Goal: Transaction & Acquisition: Purchase product/service

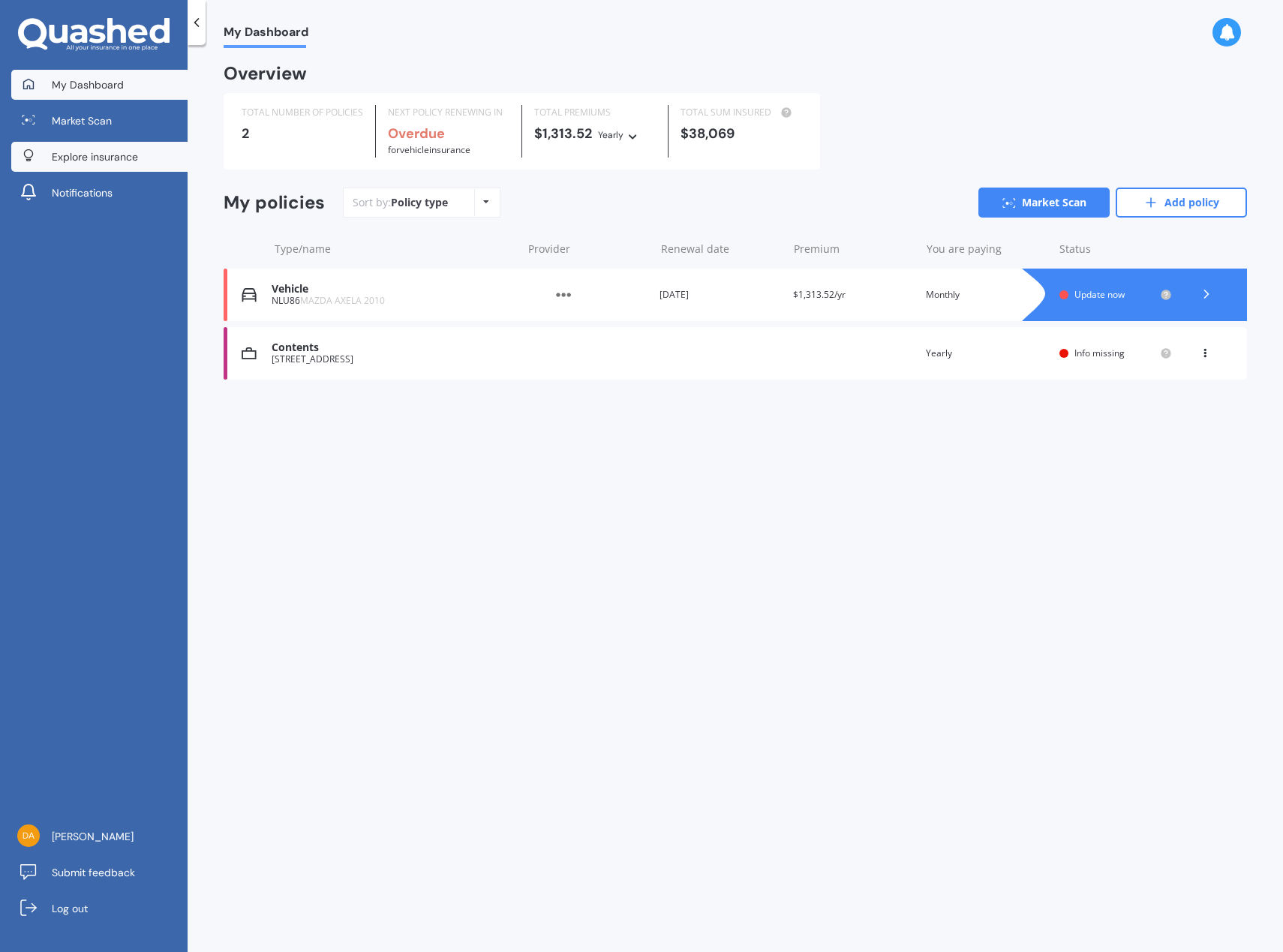
click at [129, 150] on span "Explore insurance" at bounding box center [95, 157] width 87 height 15
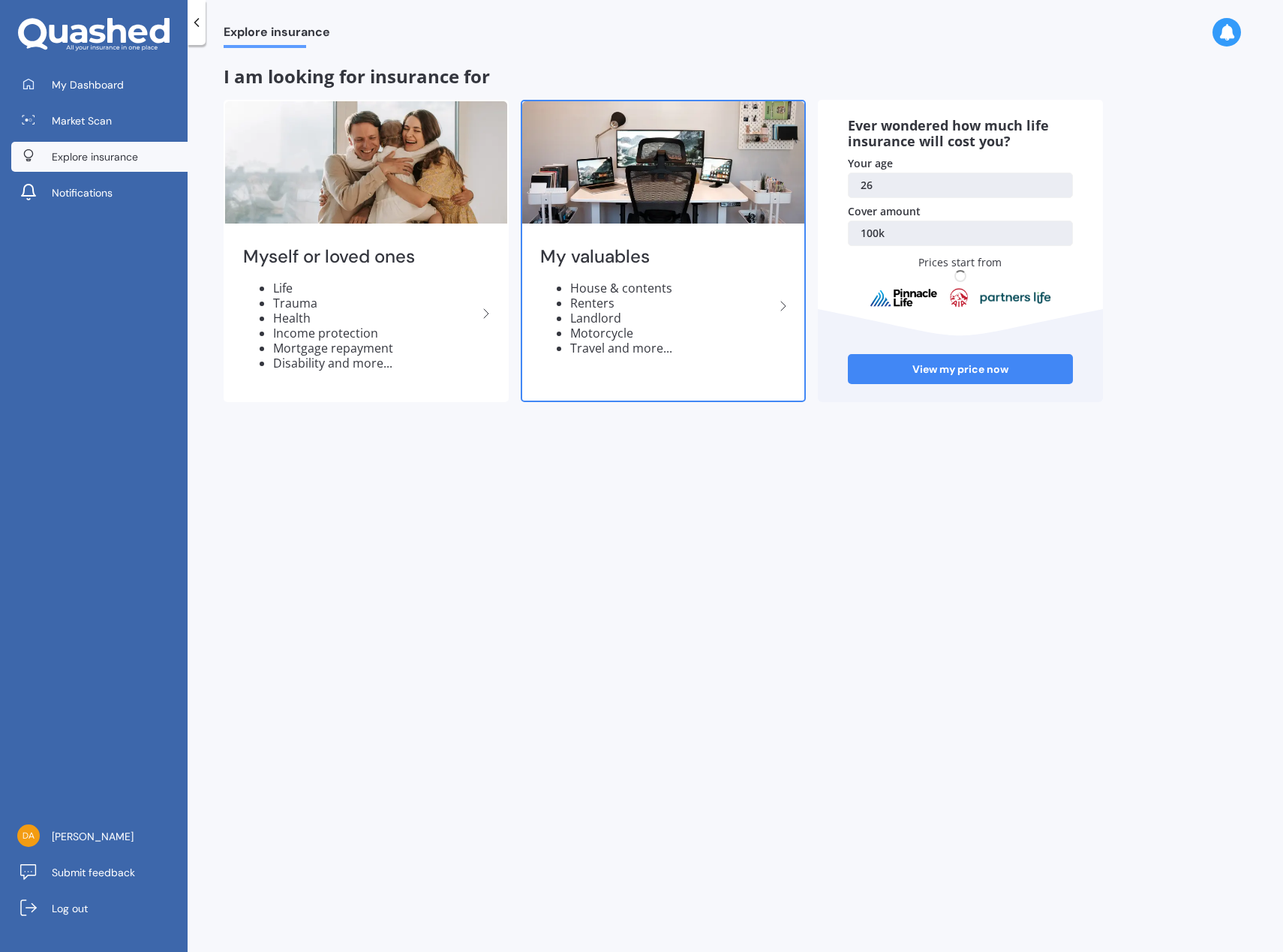
click at [650, 293] on li "House & contents" at bounding box center [672, 287] width 204 height 15
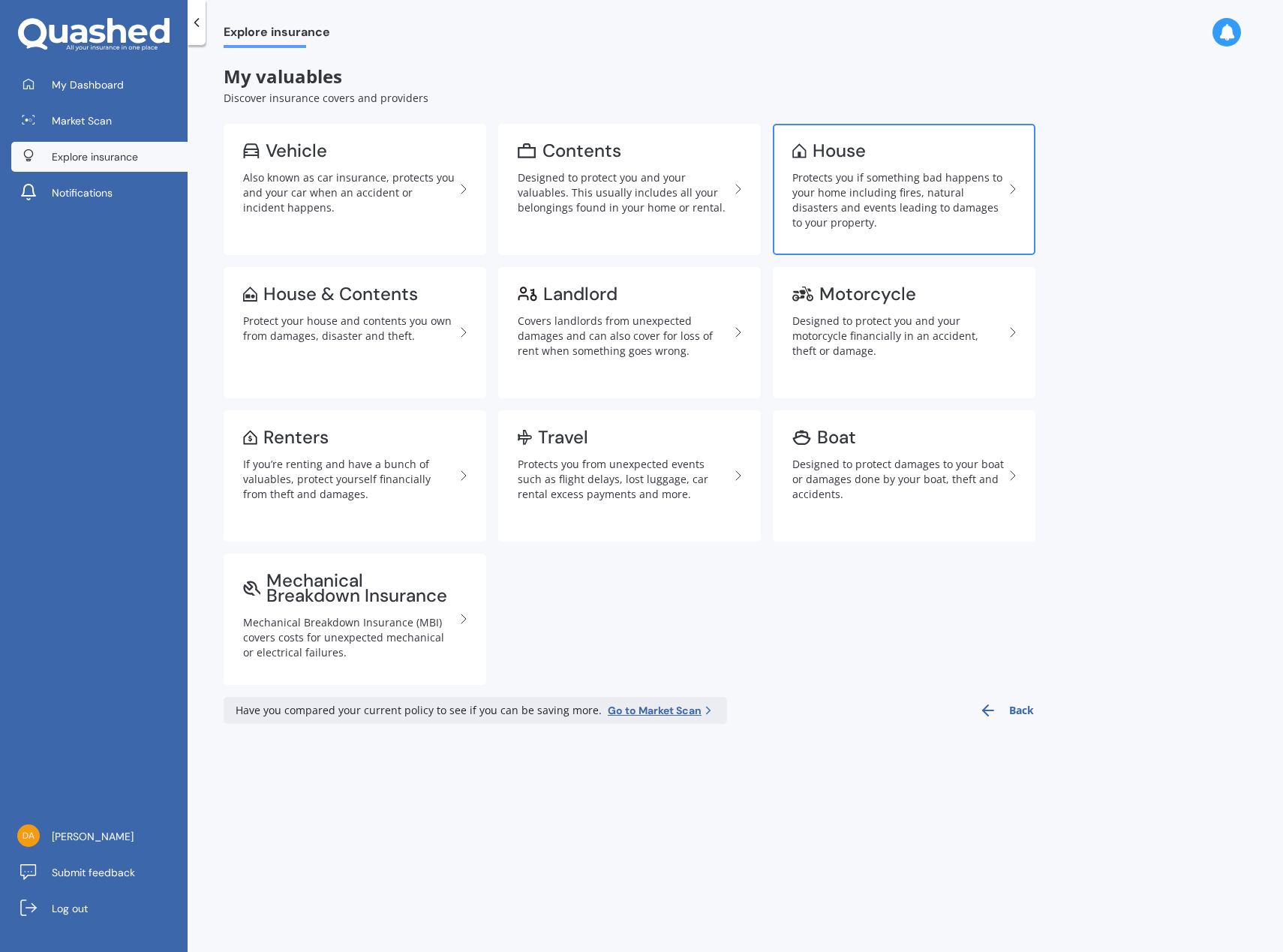
click at [863, 208] on div "Protects you if something bad happens to your home including fires, natural dis…" at bounding box center [898, 200] width 212 height 60
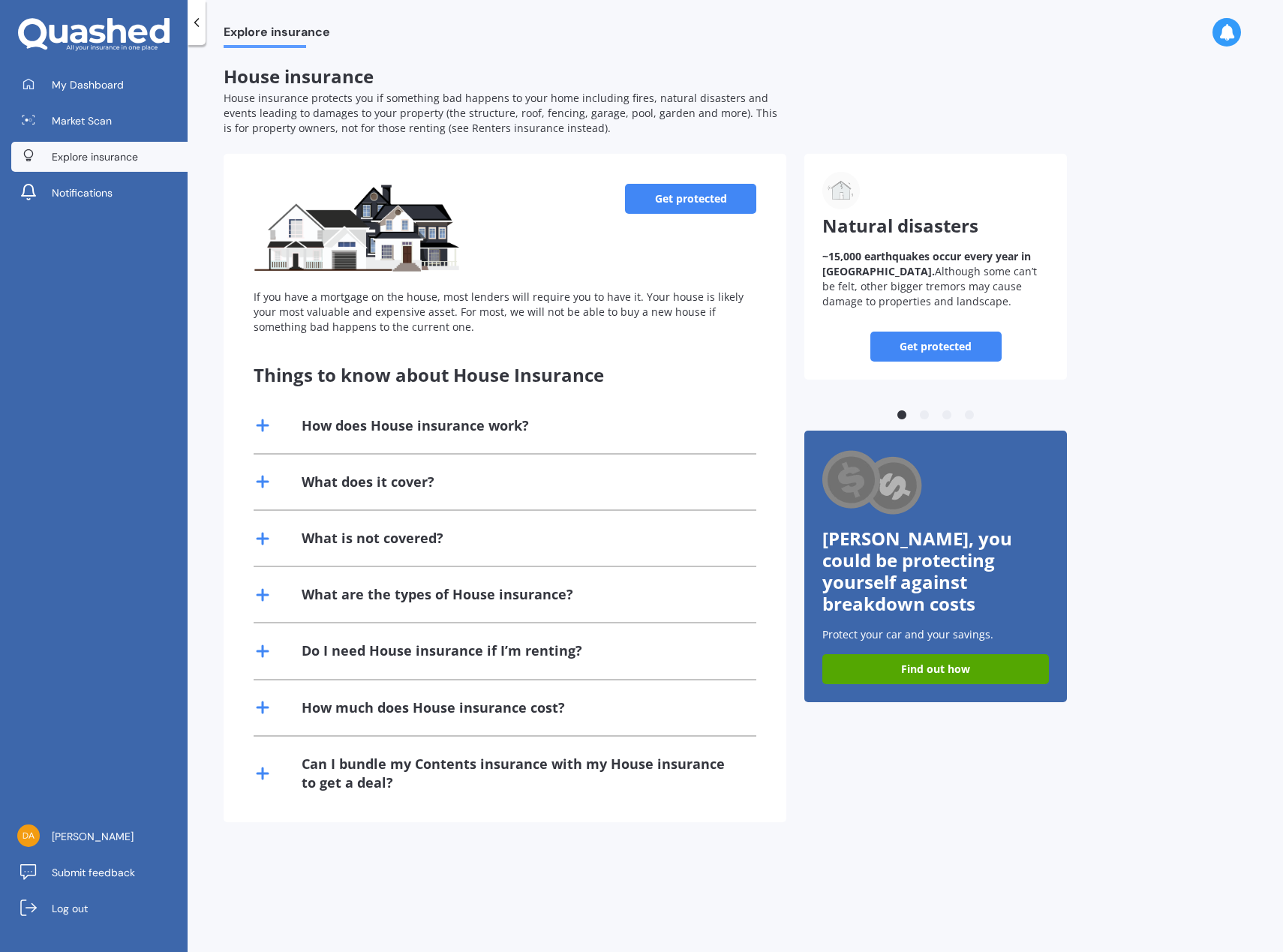
click at [712, 199] on link "Get protected" at bounding box center [690, 198] width 132 height 30
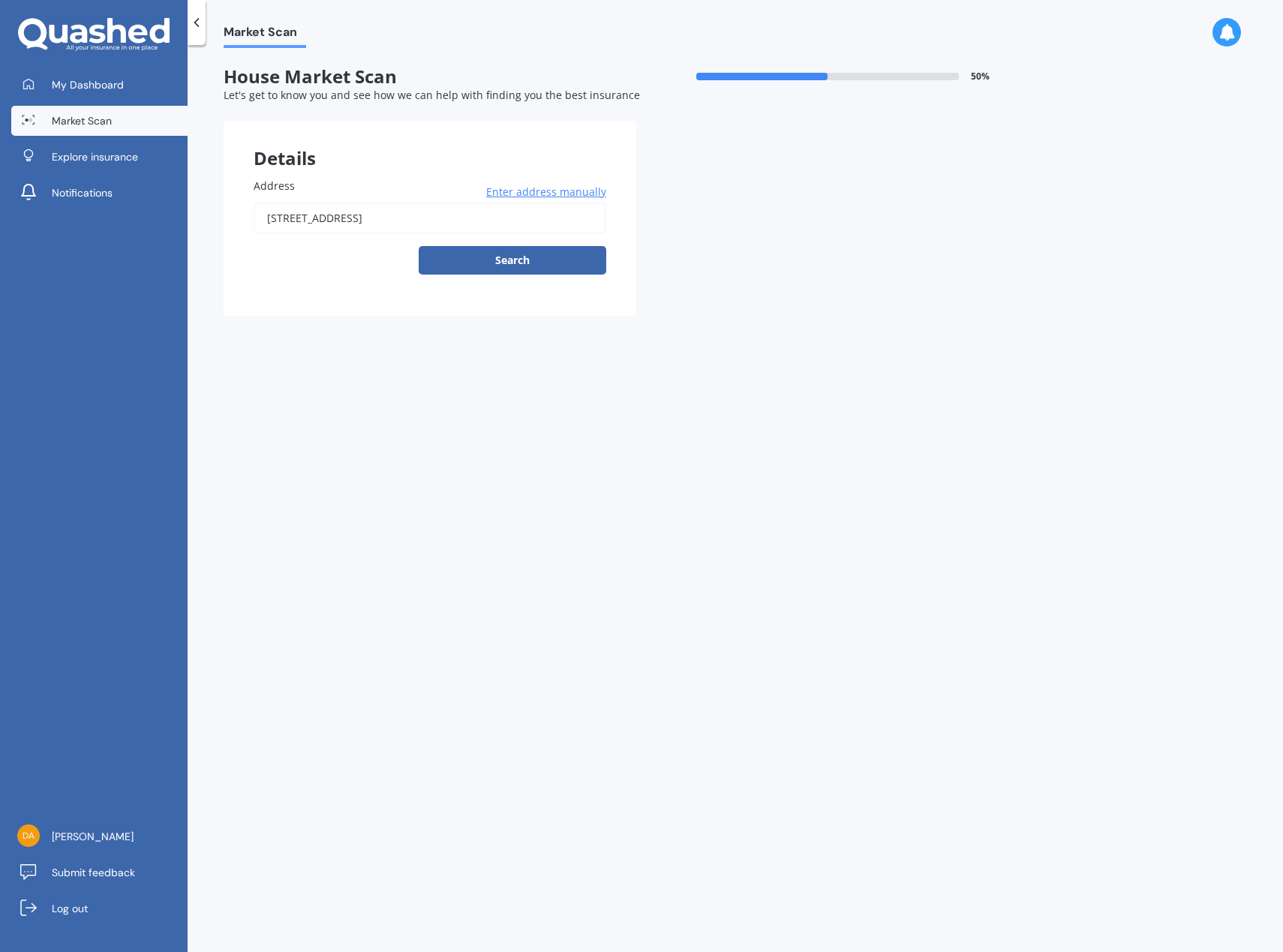
drag, startPoint x: 504, startPoint y: 224, endPoint x: 198, endPoint y: 200, distance: 306.9
click at [198, 200] on div "Market Scan House Market Scan 50 % Let's get to know you and see how we can hel…" at bounding box center [735, 502] width 1096 height 907
type input "8 Verdot Close, Kumeū 0810"
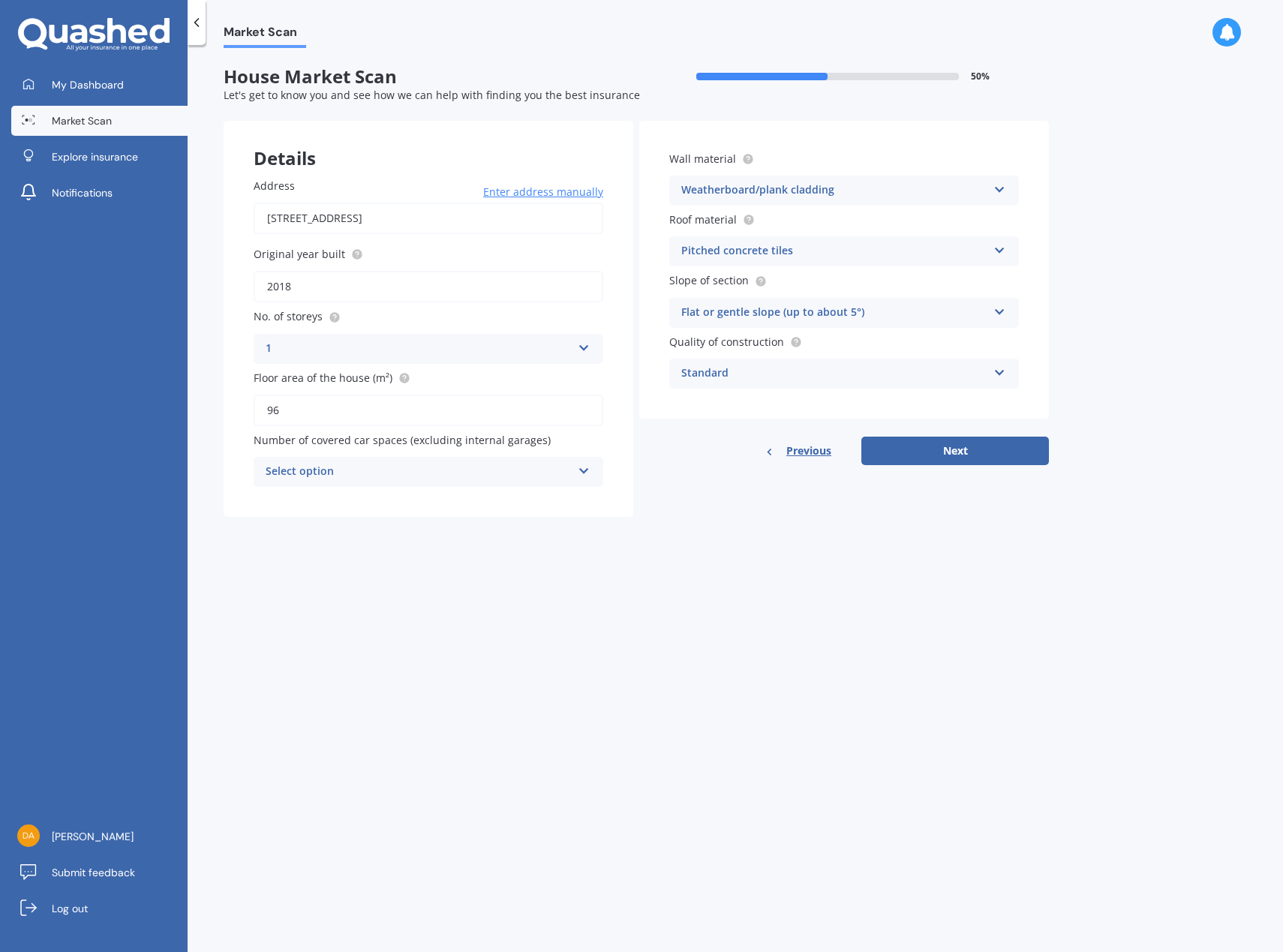
click at [355, 471] on div "Select option" at bounding box center [418, 472] width 306 height 18
click at [355, 471] on div "0" at bounding box center [418, 472] width 306 height 18
click at [583, 472] on icon at bounding box center [583, 469] width 13 height 10
click at [350, 504] on div "0" at bounding box center [428, 500] width 347 height 27
click at [967, 444] on button "Next" at bounding box center [955, 450] width 187 height 28
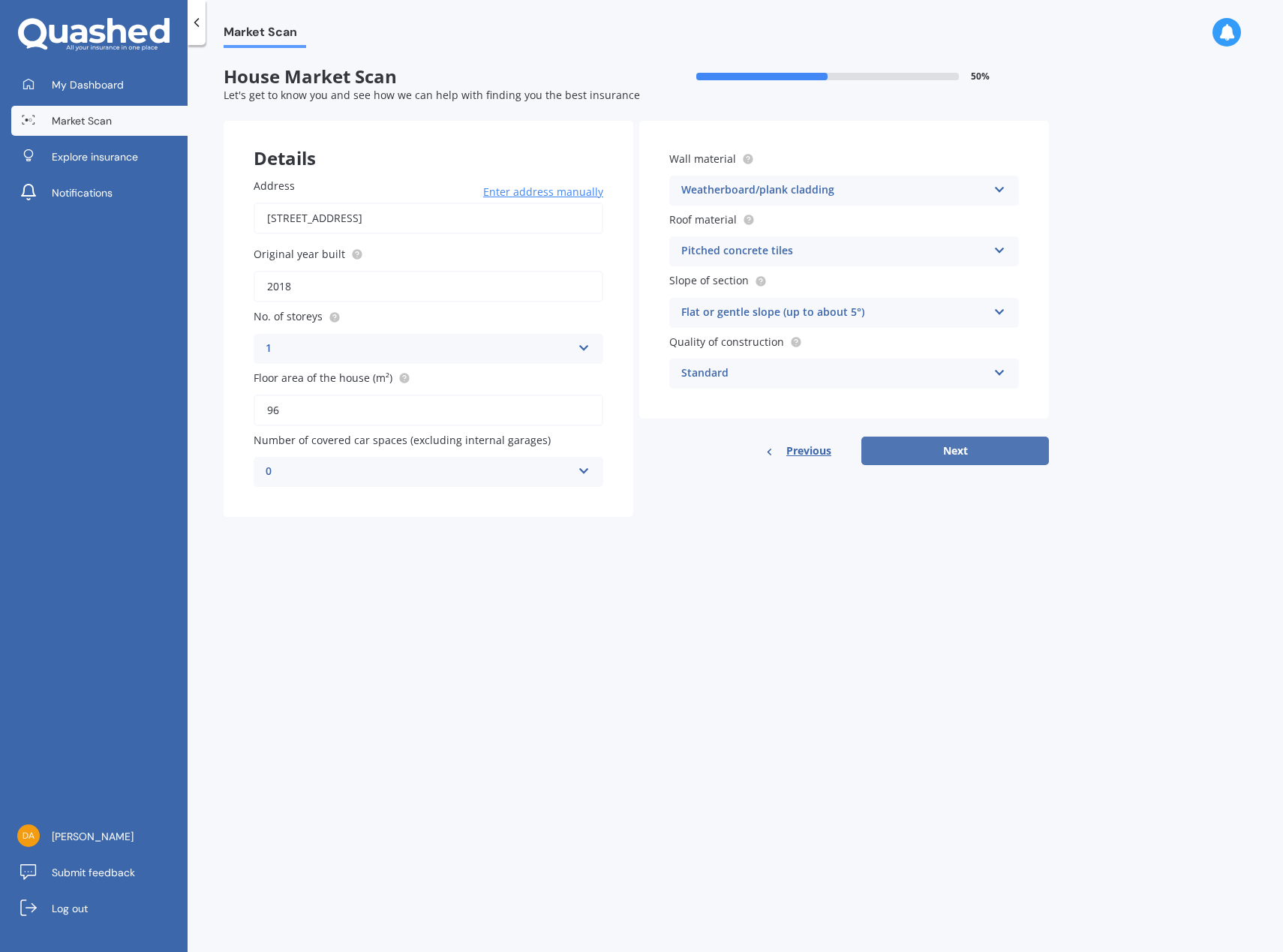
select select "12"
select select "1998"
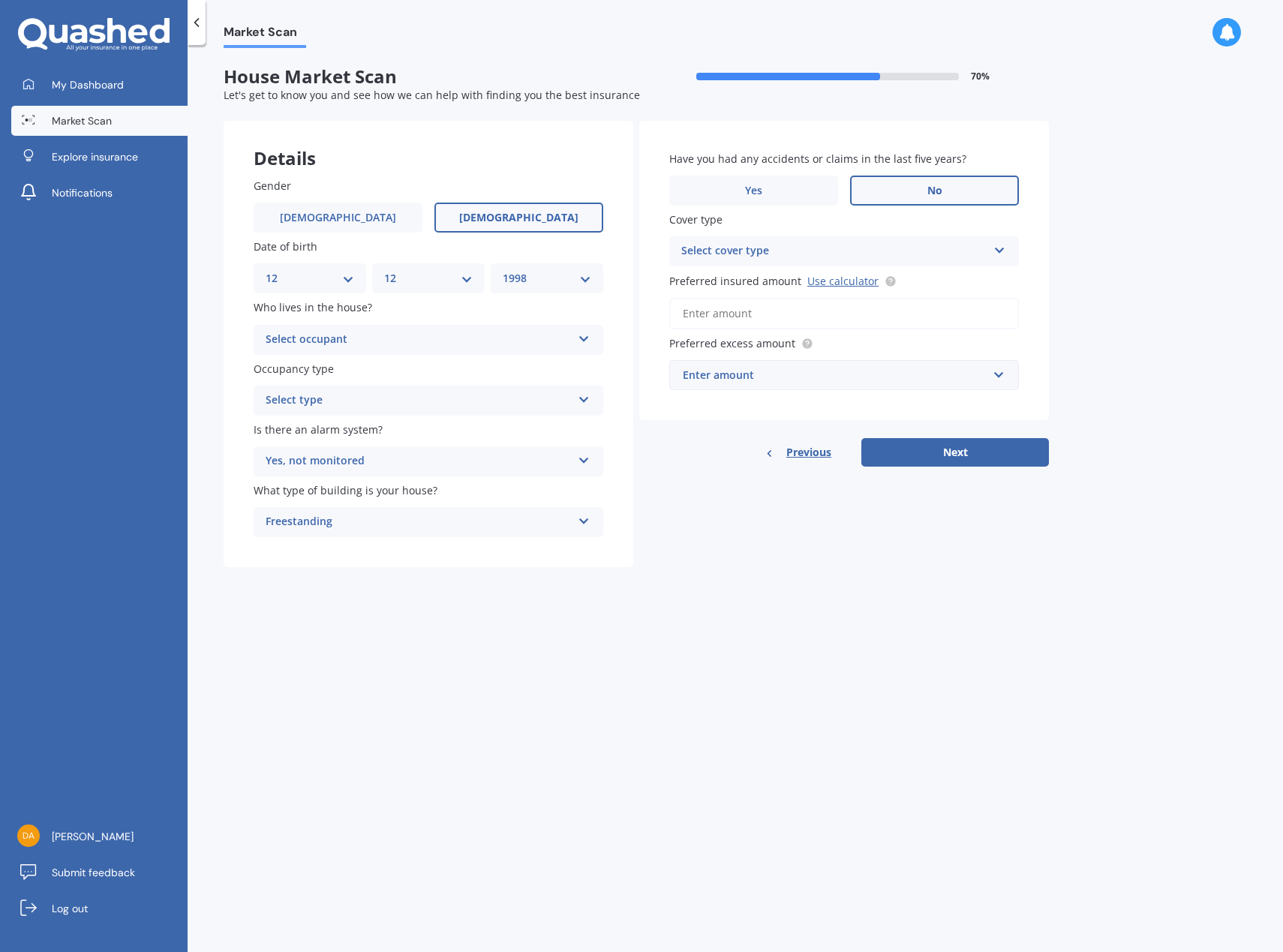
click at [527, 343] on div "Select occupant" at bounding box center [418, 339] width 306 height 18
click at [502, 363] on div "Owner" at bounding box center [428, 369] width 348 height 27
click at [476, 396] on div "Select type" at bounding box center [418, 400] width 306 height 18
click at [453, 421] on div "Permanent" at bounding box center [428, 430] width 348 height 27
click at [892, 246] on div "Select cover type" at bounding box center [834, 251] width 306 height 18
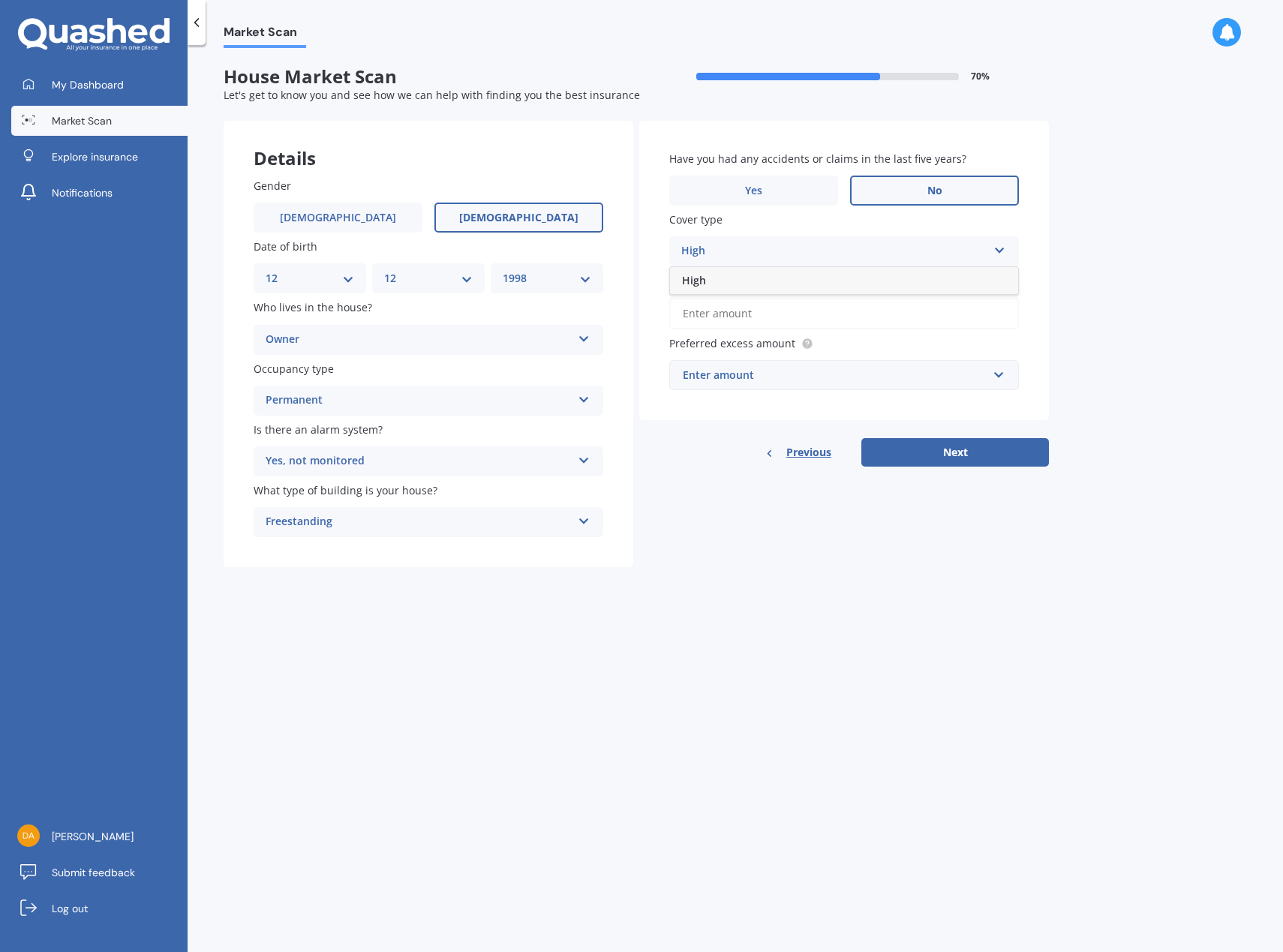
click at [892, 246] on div "High" at bounding box center [834, 251] width 306 height 18
click at [958, 254] on div "Select cover type" at bounding box center [836, 251] width 299 height 17
click at [854, 282] on div "High" at bounding box center [844, 280] width 347 height 27
click at [889, 282] on circle at bounding box center [890, 281] width 9 height 9
click at [847, 279] on link "Use calculator" at bounding box center [843, 281] width 71 height 14
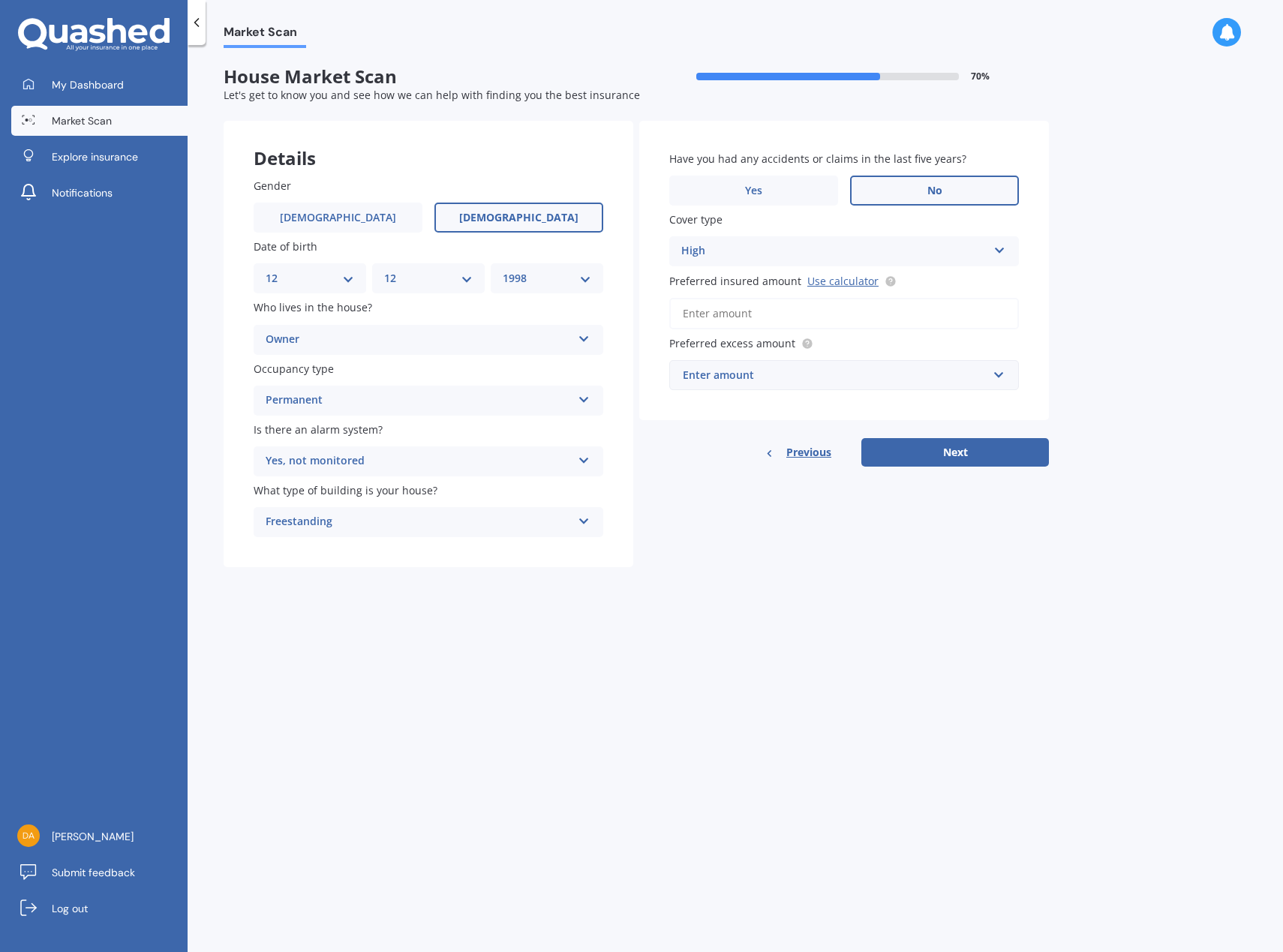
click at [730, 306] on input "Preferred insured amount Use calculator" at bounding box center [844, 313] width 350 height 31
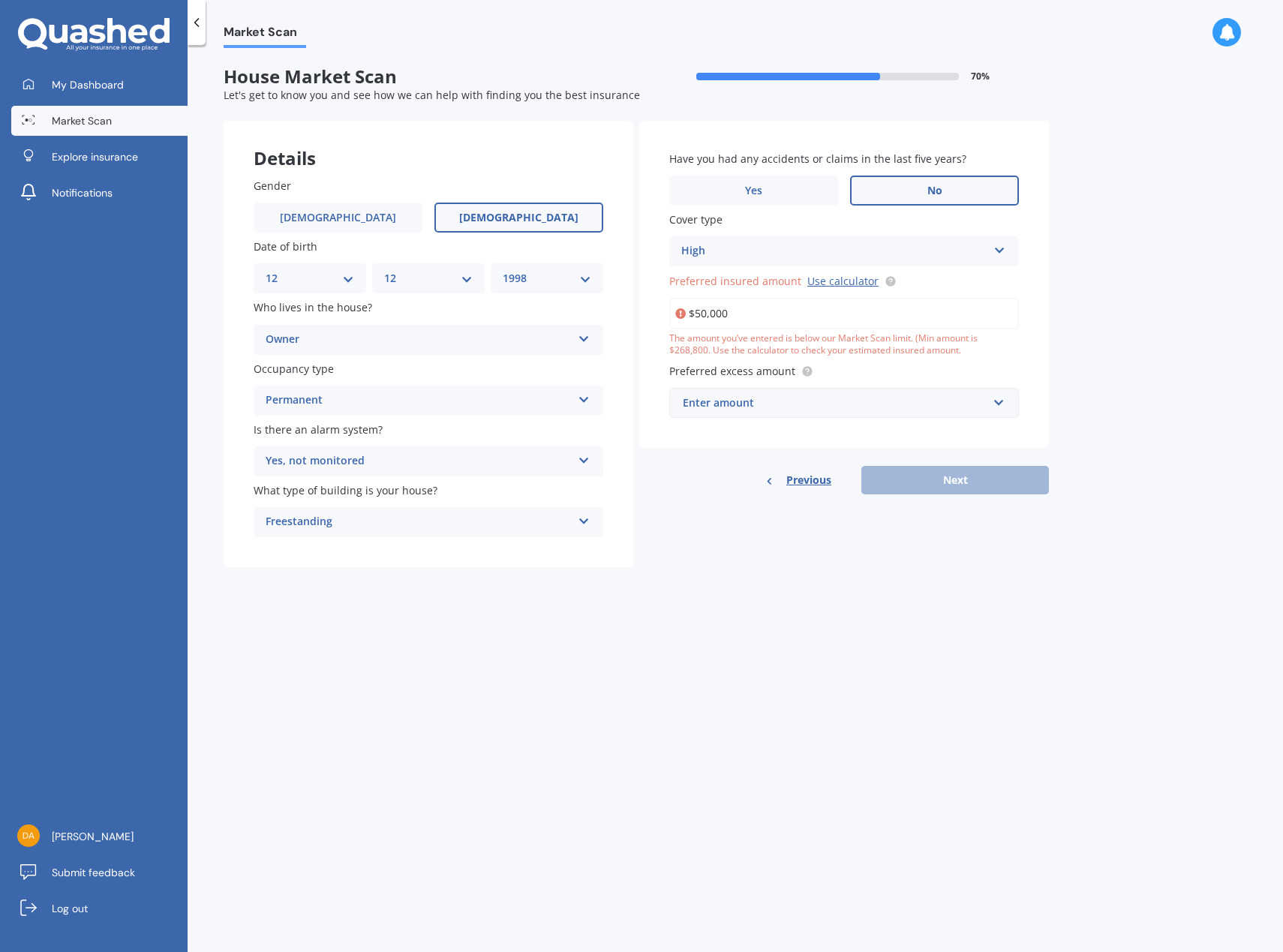
drag, startPoint x: 730, startPoint y: 306, endPoint x: 664, endPoint y: 305, distance: 66.0
click at [664, 305] on div "Have you had any accidents or claims in the last five years? Yes No Cover type …" at bounding box center [844, 284] width 410 height 328
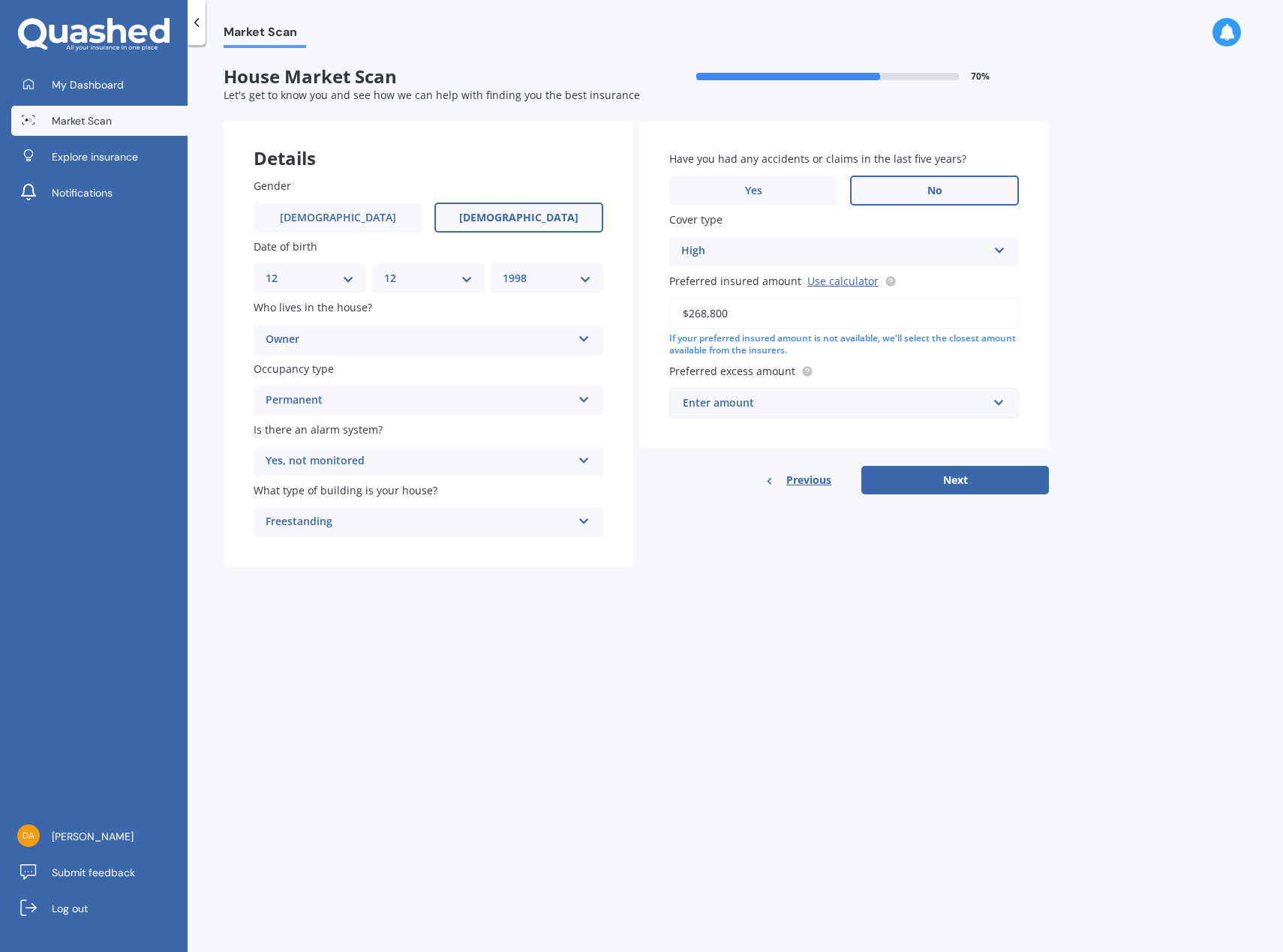
type input "$268,800"
click at [944, 414] on input "text" at bounding box center [839, 402] width 336 height 28
click at [734, 483] on div "$500" at bounding box center [844, 486] width 348 height 28
click at [962, 474] on button "Next" at bounding box center [955, 480] width 187 height 28
select select "12"
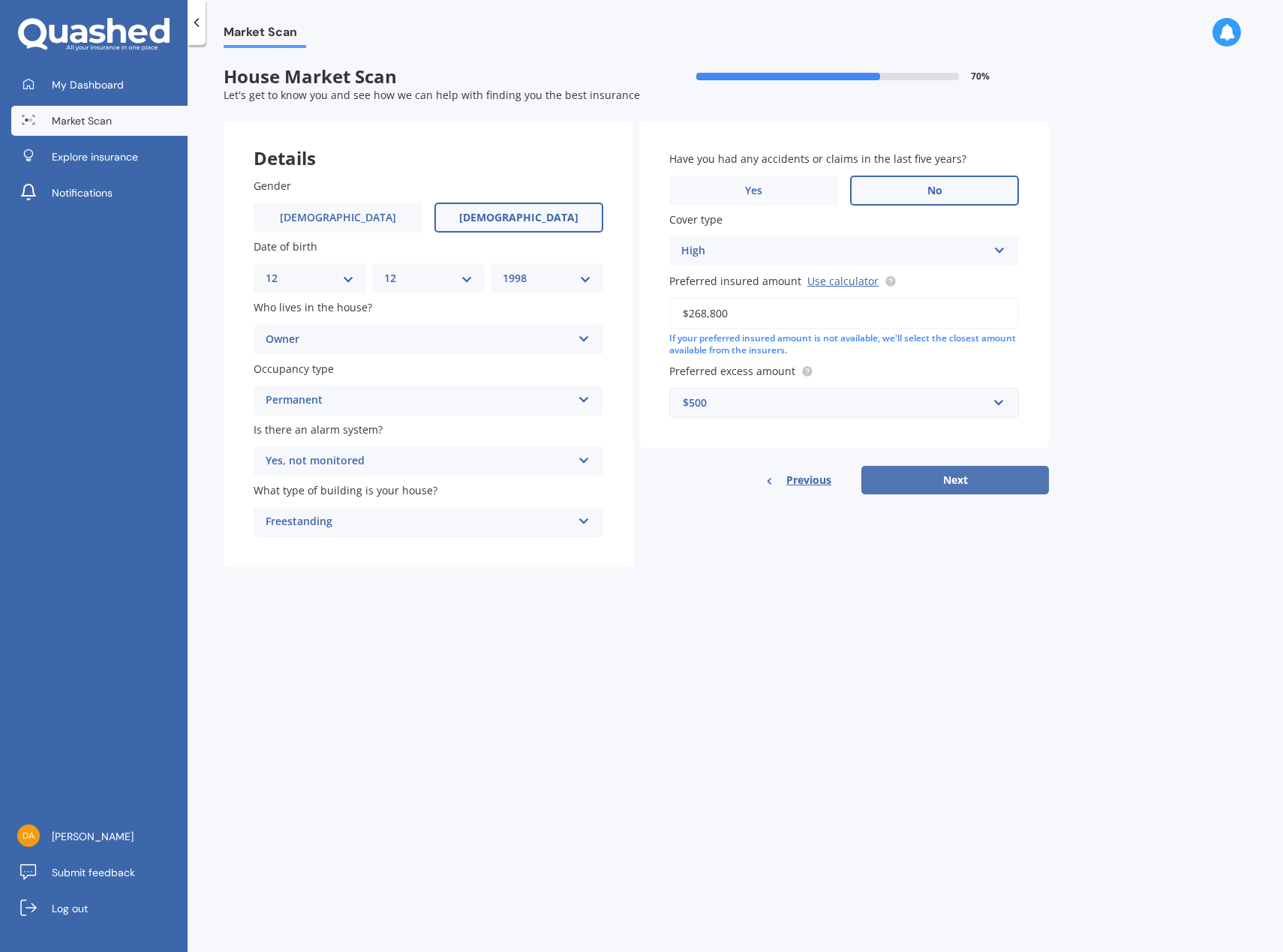
select select "12"
select select "1998"
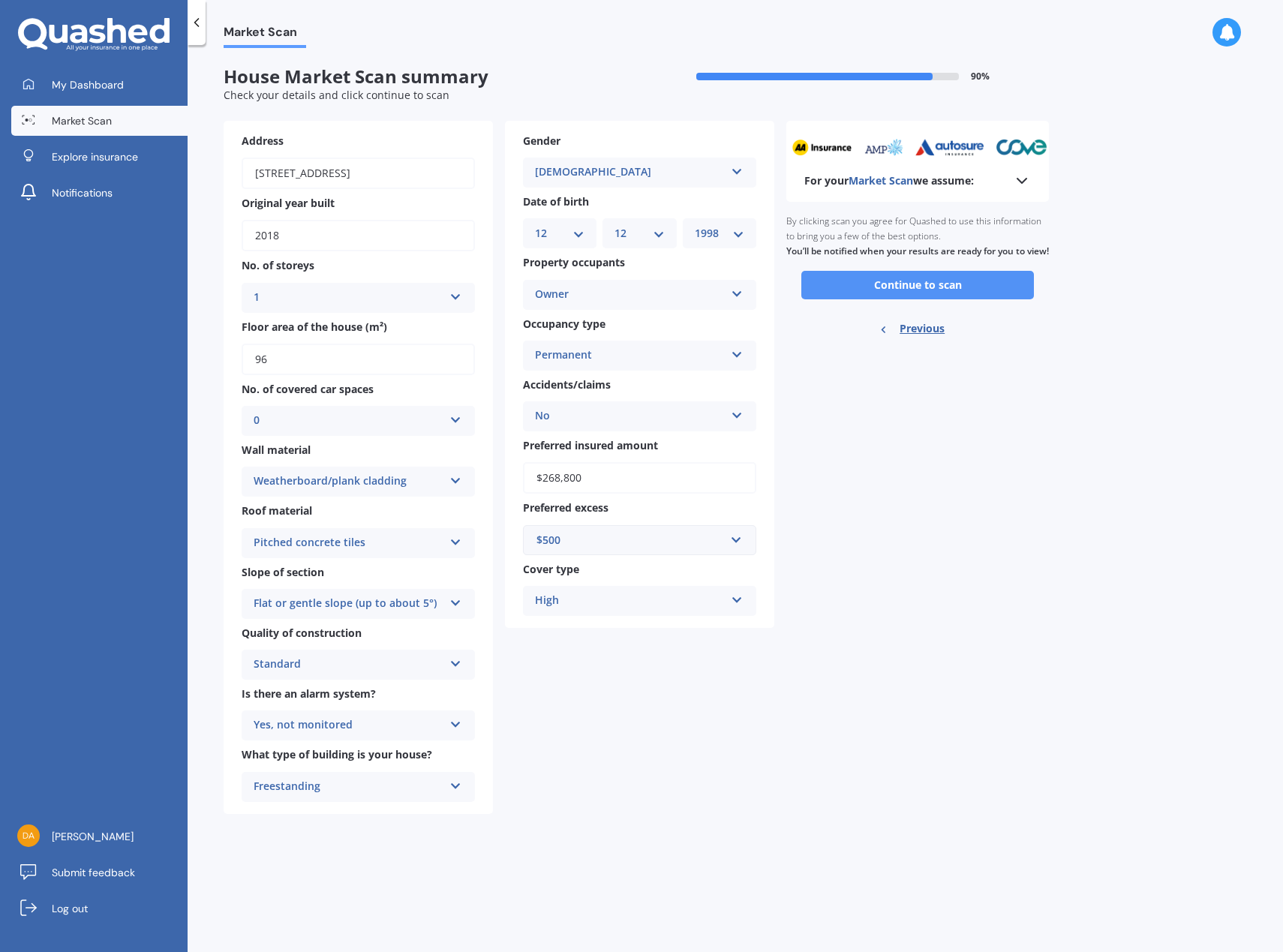
click at [870, 290] on button "Continue to scan" at bounding box center [917, 285] width 232 height 28
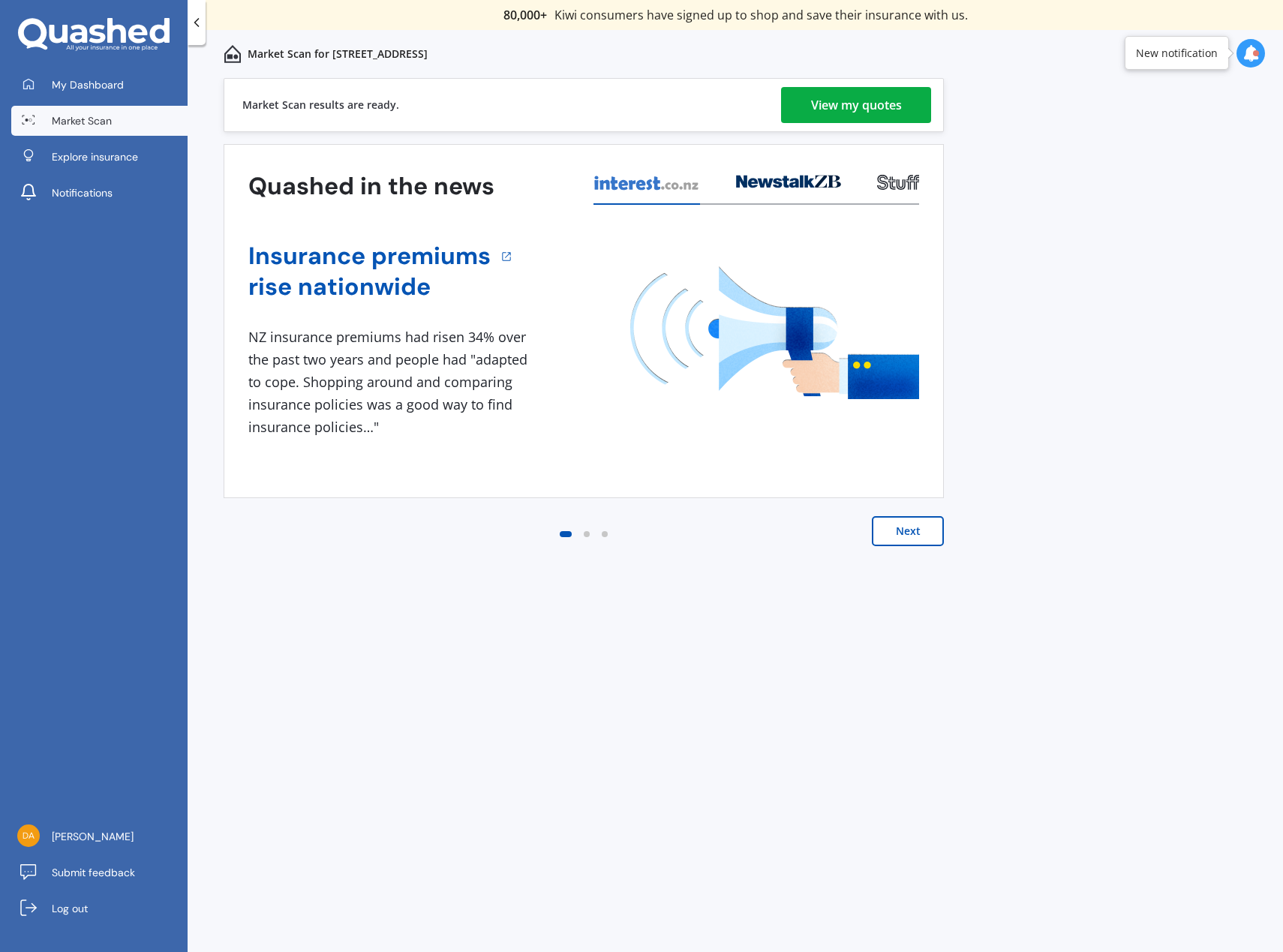
click at [833, 98] on div "View my quotes" at bounding box center [856, 105] width 91 height 36
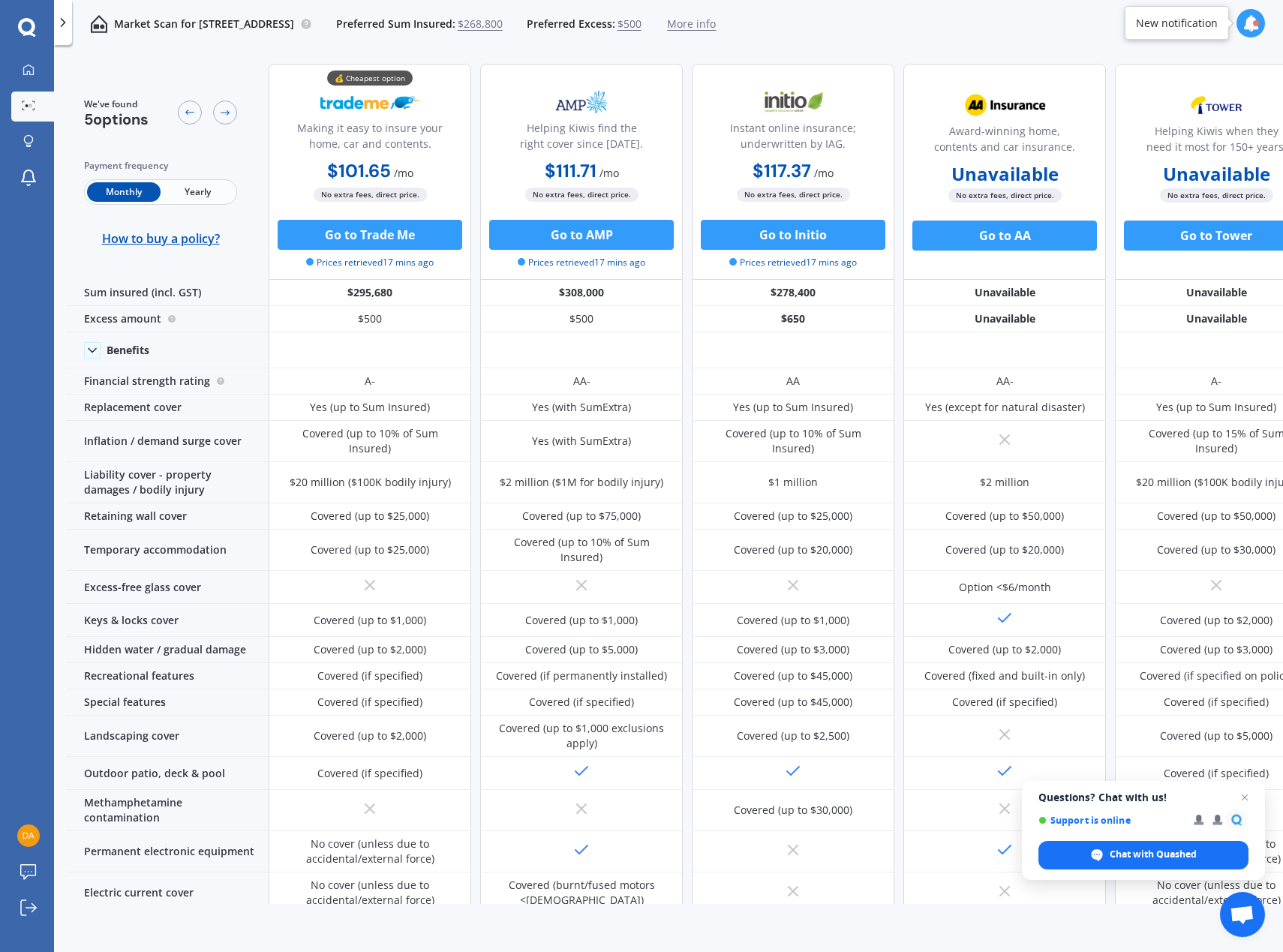
click at [189, 198] on span "Yearly" at bounding box center [197, 191] width 73 height 20
